Goal: Transaction & Acquisition: Obtain resource

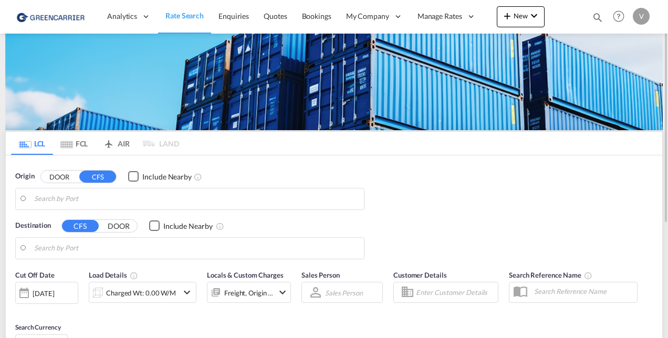
type input "[GEOGRAPHIC_DATA], [GEOGRAPHIC_DATA], USCMH"
type input "[GEOGRAPHIC_DATA] ([GEOGRAPHIC_DATA]), CZPRG"
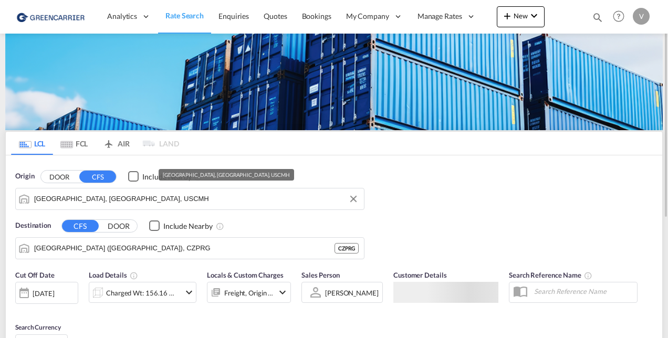
click at [144, 201] on input "[GEOGRAPHIC_DATA], [GEOGRAPHIC_DATA], USCMH" at bounding box center [196, 199] width 324 height 16
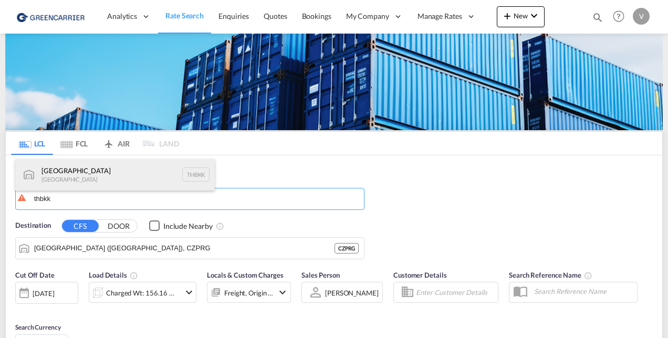
click at [131, 186] on div "[GEOGRAPHIC_DATA] [GEOGRAPHIC_DATA] THBKK" at bounding box center [114, 174] width 199 height 31
type input "[GEOGRAPHIC_DATA], THBKK"
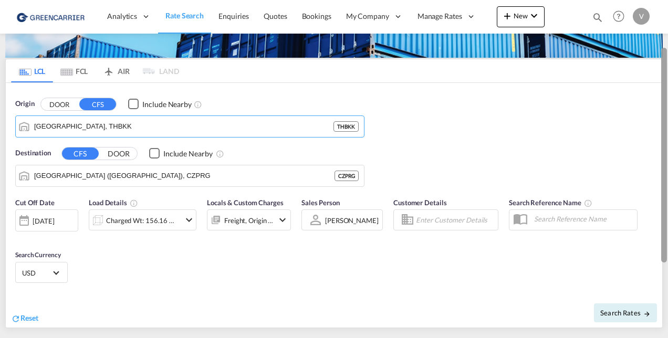
scroll to position [73, 0]
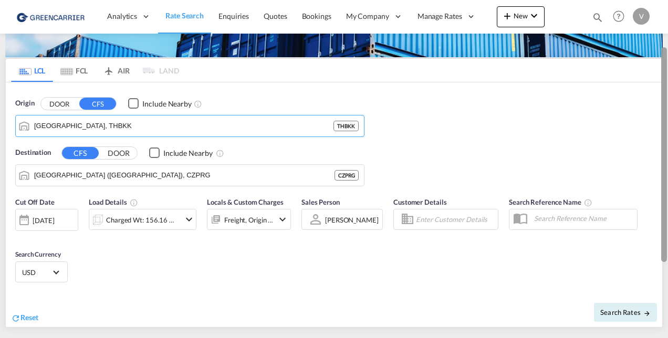
drag, startPoint x: 665, startPoint y: 130, endPoint x: 666, endPoint y: 177, distance: 46.7
click at [666, 177] on div at bounding box center [664, 154] width 6 height 215
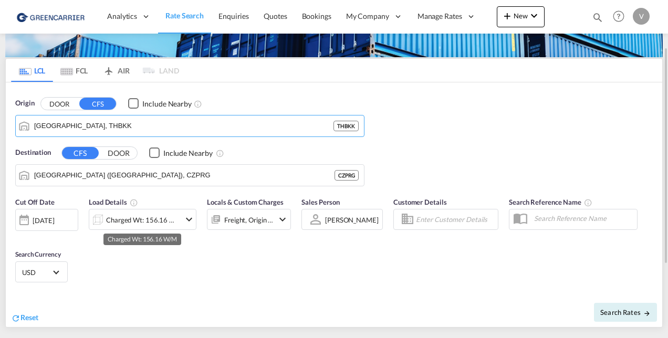
click at [159, 213] on div "Charged Wt: 156.16 W/M" at bounding box center [143, 220] width 74 height 15
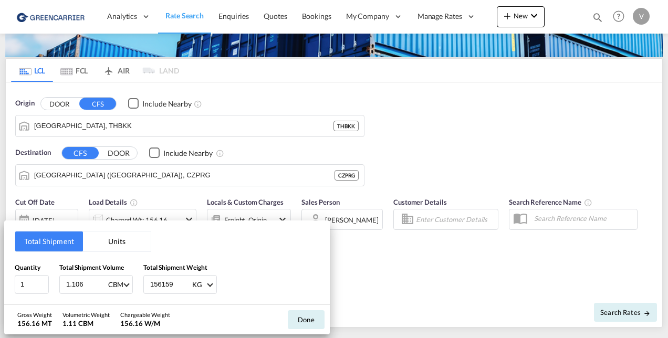
click at [85, 283] on input "1.106" at bounding box center [86, 285] width 42 height 18
type input "1"
click at [155, 285] on input "156159" at bounding box center [170, 285] width 42 height 18
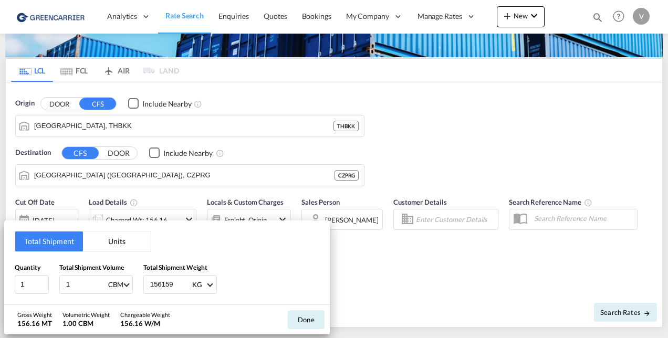
click at [155, 285] on input "156159" at bounding box center [170, 285] width 42 height 18
type input "100"
click at [414, 264] on div "Total Shipment Units Quantity 1 Total Shipment Volume 1 CBM CBM CFT Total Shipm…" at bounding box center [334, 169] width 668 height 338
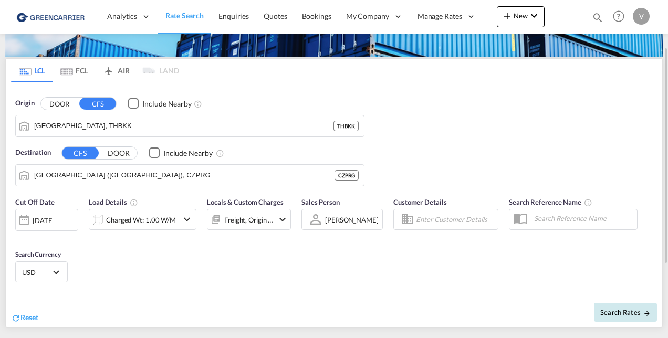
click at [616, 310] on span "Search Rates" at bounding box center [625, 312] width 50 height 8
type input "THBKK to CZPRG / [DATE]"
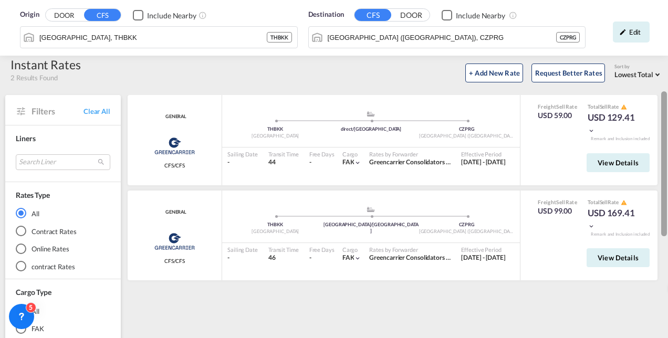
scroll to position [36, 0]
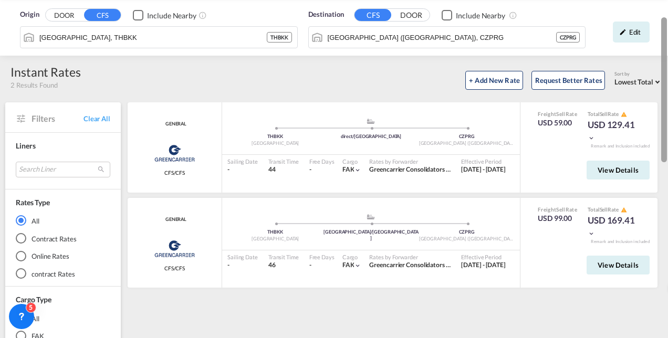
drag, startPoint x: 664, startPoint y: 48, endPoint x: 669, endPoint y: 24, distance: 24.7
click at [667, 24] on html "Analytics Reports Dashboard Rate Search Enquiries Quotes" at bounding box center [334, 169] width 668 height 338
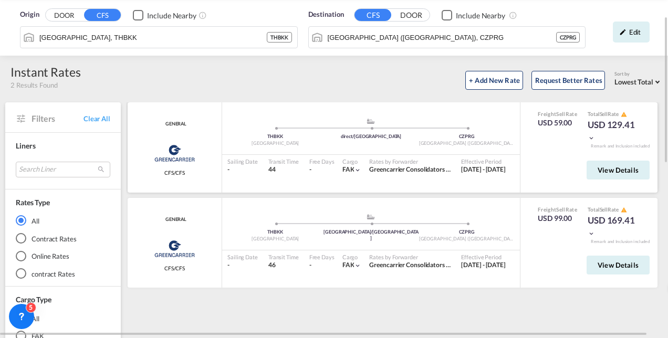
click at [592, 138] on md-icon "icon-chevron-down" at bounding box center [590, 137] width 7 height 7
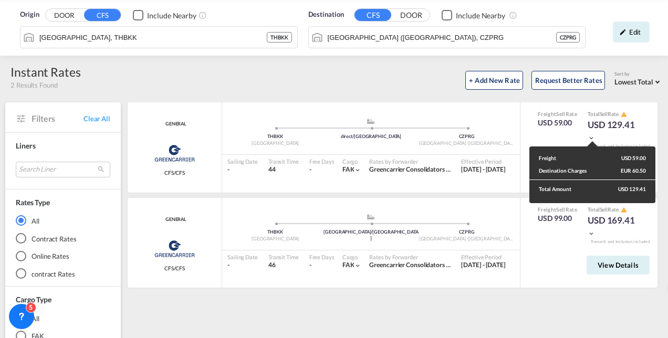
click at [507, 96] on div "Freight USD 59.00 Destination Charges EUR 60.50 Total Amount USD 129.41" at bounding box center [334, 169] width 668 height 338
